Goal: Information Seeking & Learning: Learn about a topic

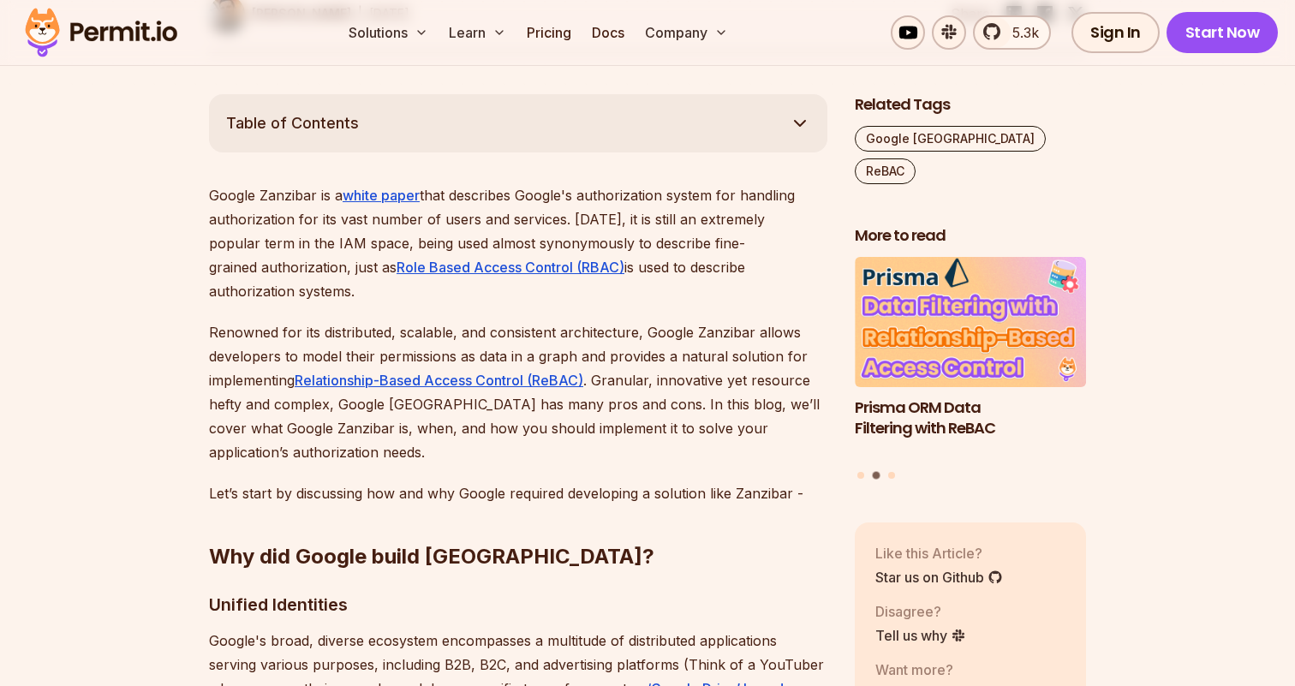
scroll to position [883, 0]
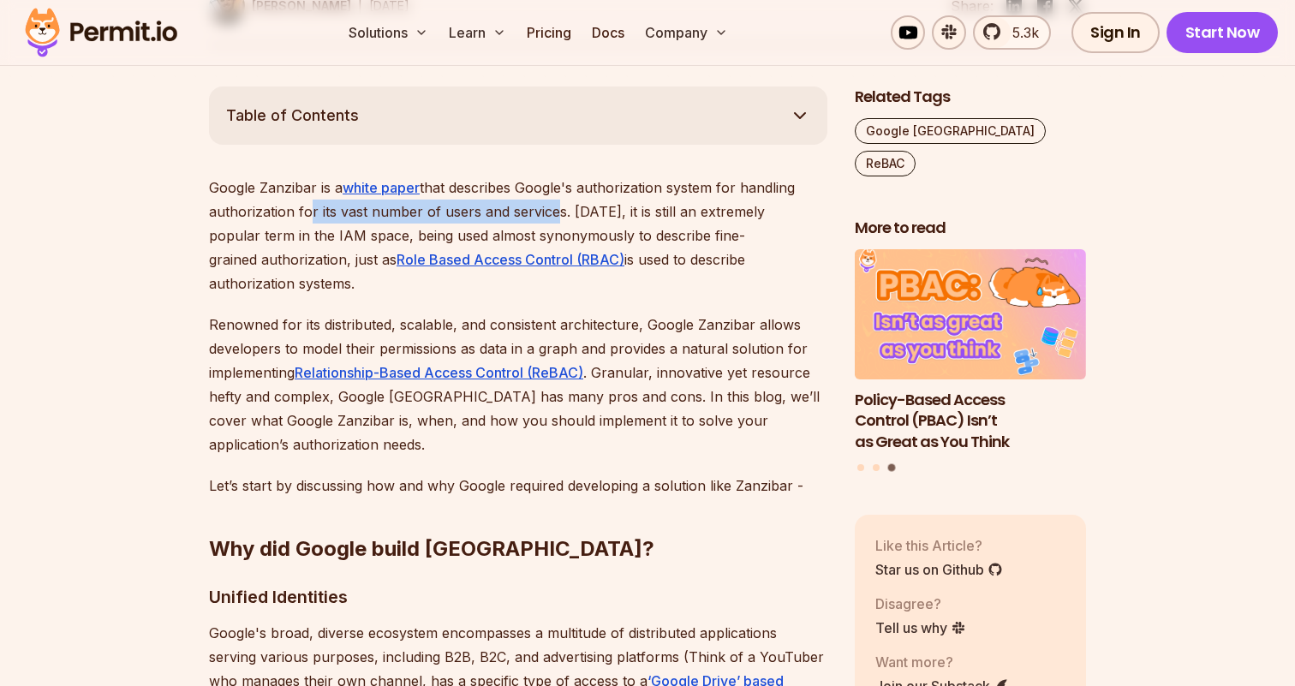
drag, startPoint x: 302, startPoint y: 212, endPoint x: 550, endPoint y: 214, distance: 247.5
click at [551, 214] on p "Google Zanzibar is a white paper that describes Google's authorization system f…" at bounding box center [518, 236] width 618 height 120
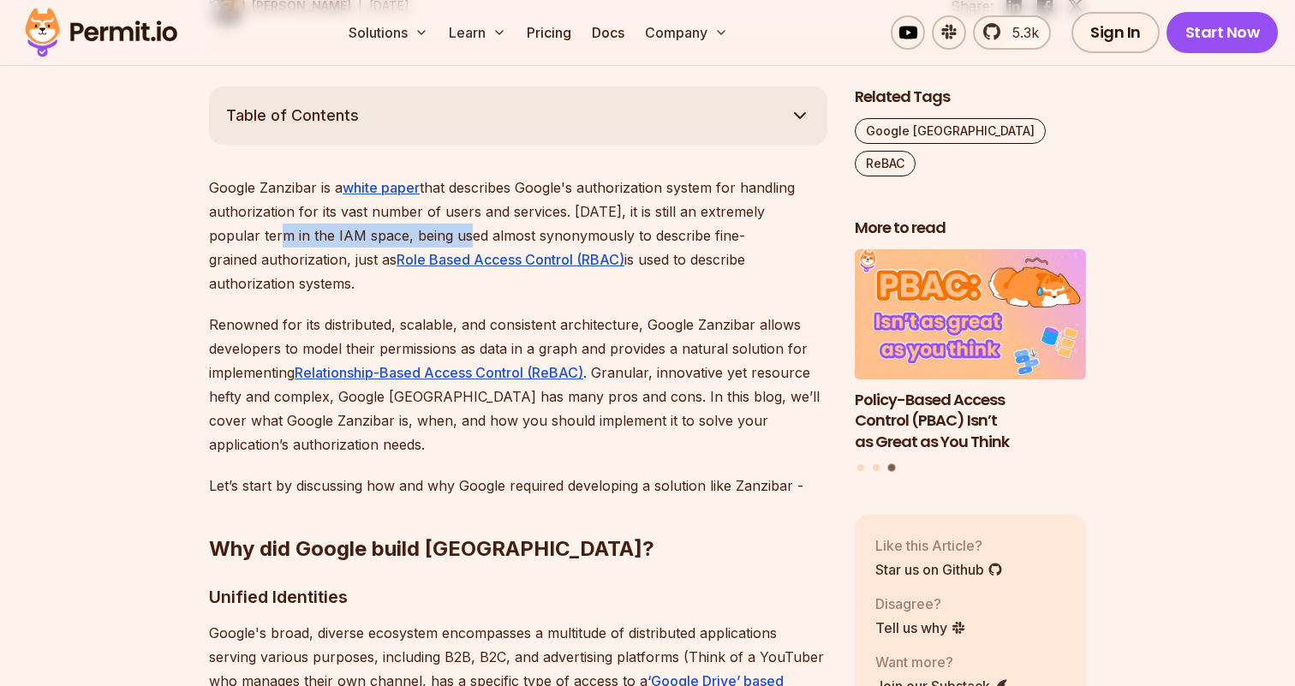
drag, startPoint x: 228, startPoint y: 237, endPoint x: 411, endPoint y: 232, distance: 183.3
click at [411, 232] on p "Google Zanzibar is a white paper that describes Google's authorization system f…" at bounding box center [518, 236] width 618 height 120
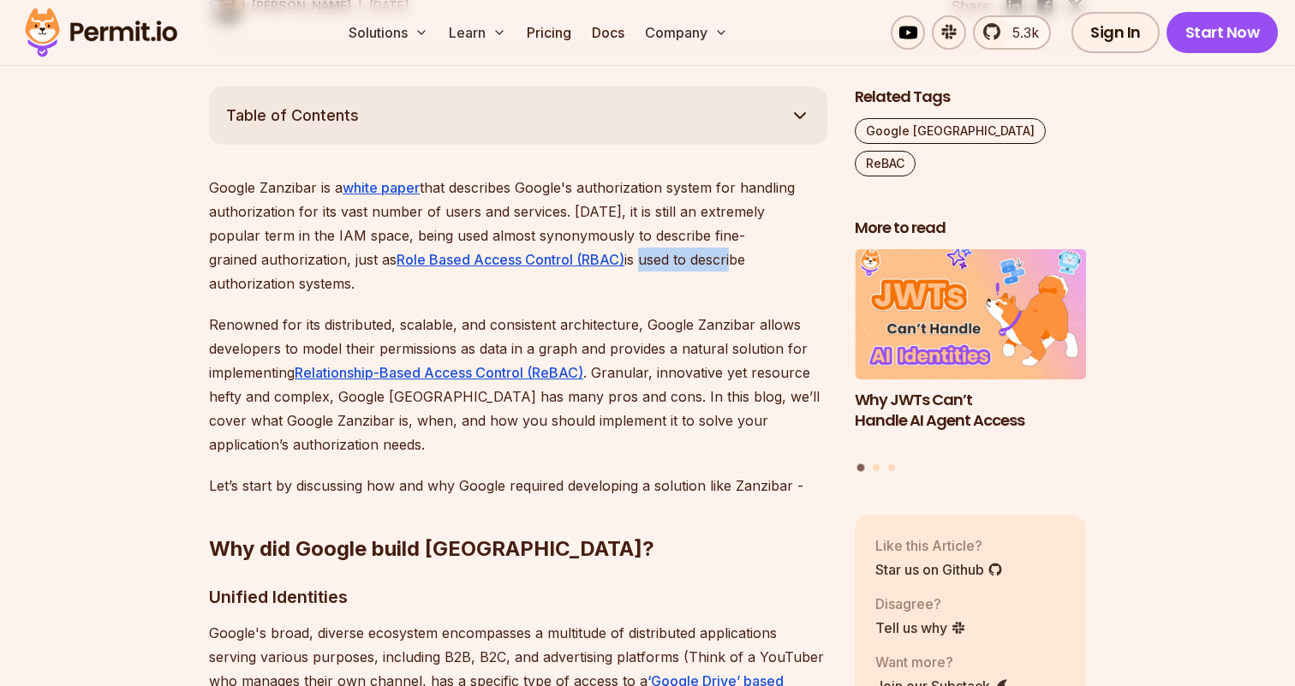
drag, startPoint x: 494, startPoint y: 259, endPoint x: 584, endPoint y: 259, distance: 89.9
click at [587, 264] on p "Google Zanzibar is a white paper that describes Google's authorization system f…" at bounding box center [518, 236] width 618 height 120
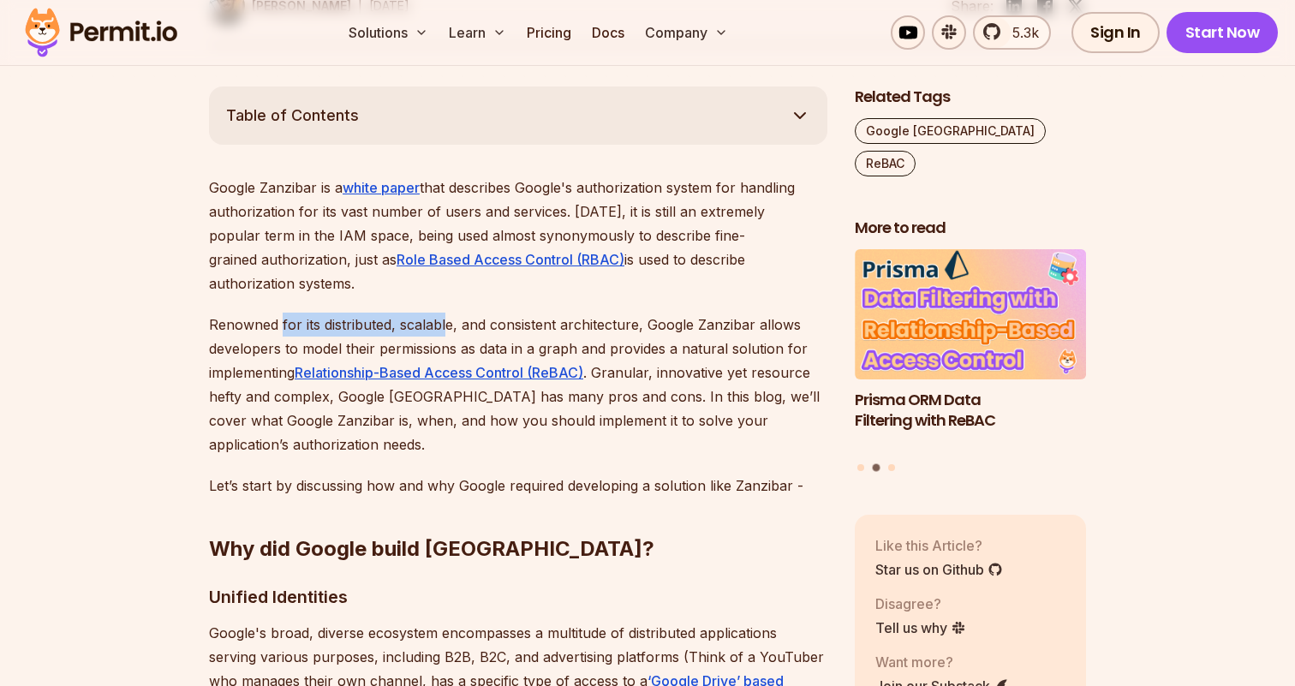
drag, startPoint x: 280, startPoint y: 297, endPoint x: 444, endPoint y: 300, distance: 163.6
click at [444, 313] on p "Renowned for its distributed, scalable, and consistent architecture, Google Zan…" at bounding box center [518, 385] width 618 height 144
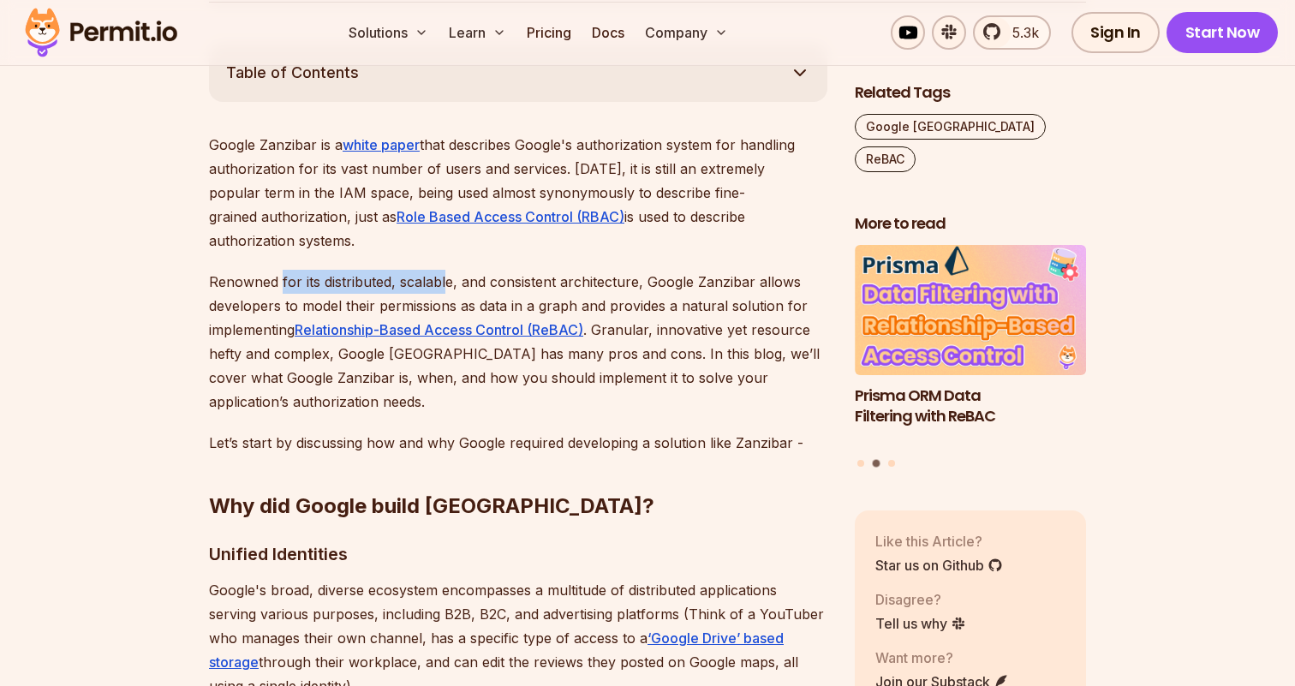
scroll to position [946, 0]
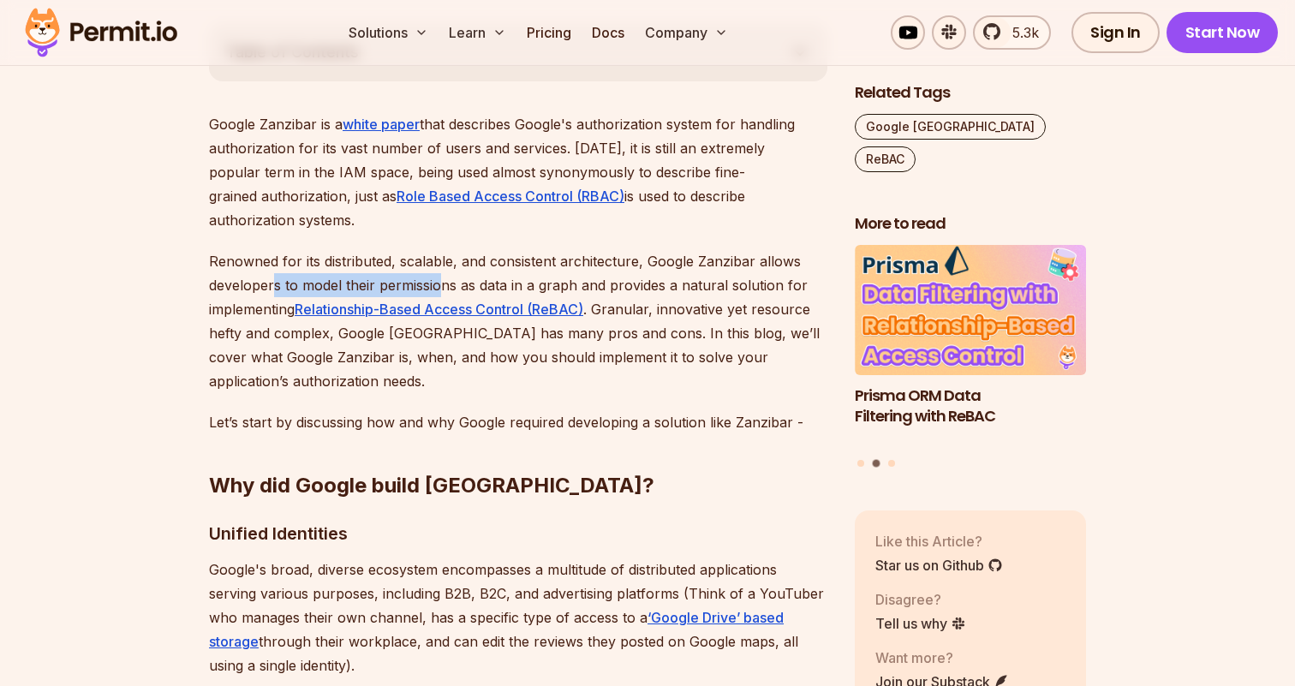
drag, startPoint x: 272, startPoint y: 259, endPoint x: 442, endPoint y: 257, distance: 169.6
click at [442, 256] on p "Renowned for its distributed, scalable, and consistent architecture, Google Zan…" at bounding box center [518, 321] width 618 height 144
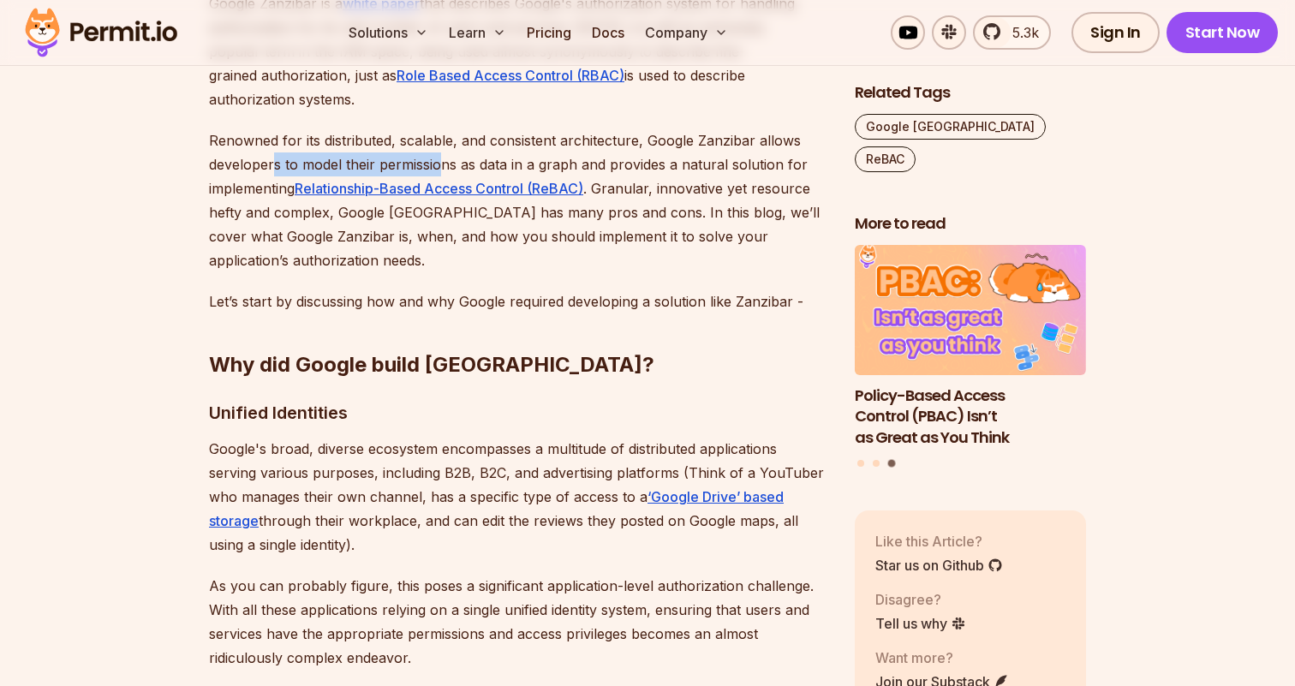
scroll to position [1078, 0]
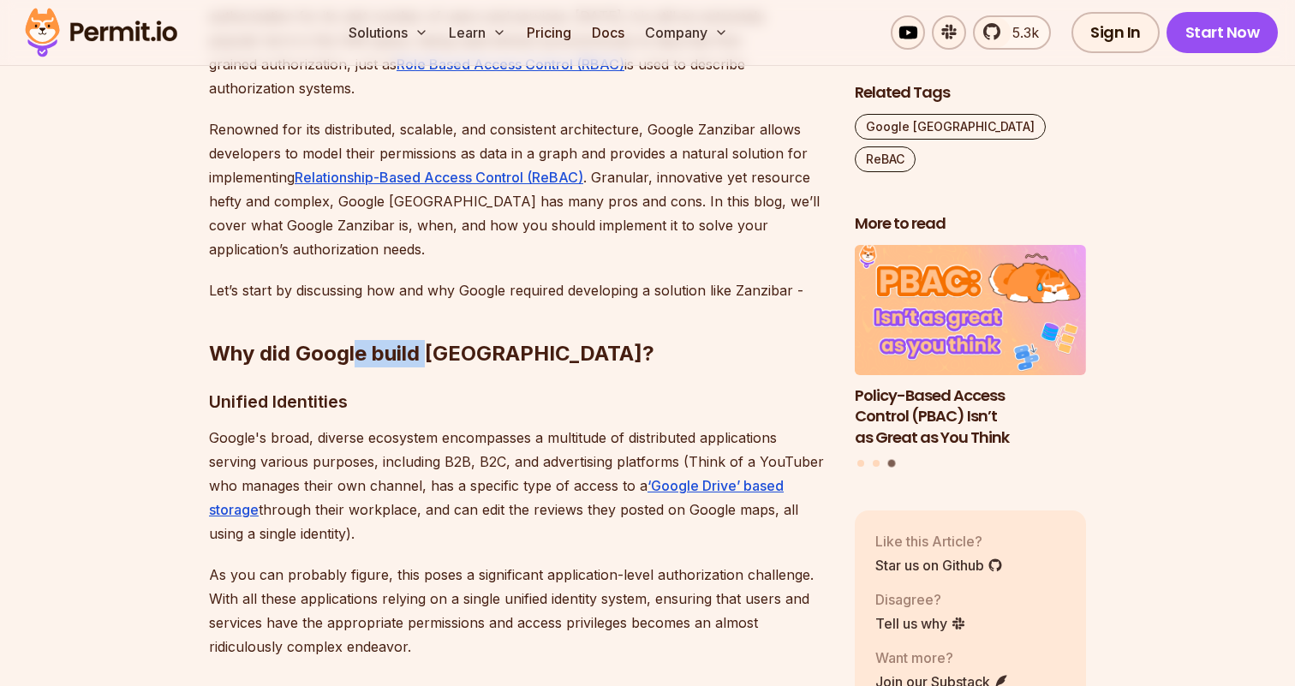
drag, startPoint x: 359, startPoint y: 329, endPoint x: 428, endPoint y: 331, distance: 69.4
click at [428, 341] on strong "Why did Google build [GEOGRAPHIC_DATA]?" at bounding box center [431, 353] width 445 height 25
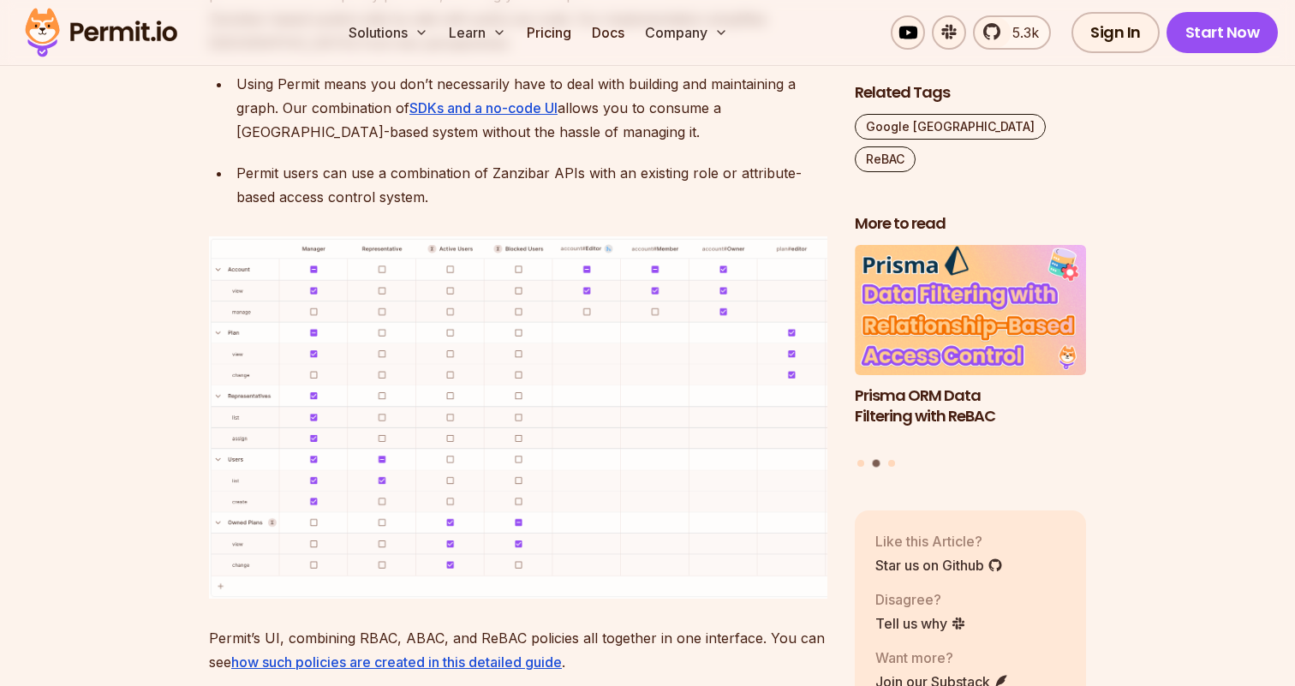
scroll to position [7337, 0]
